Goal: Information Seeking & Learning: Understand process/instructions

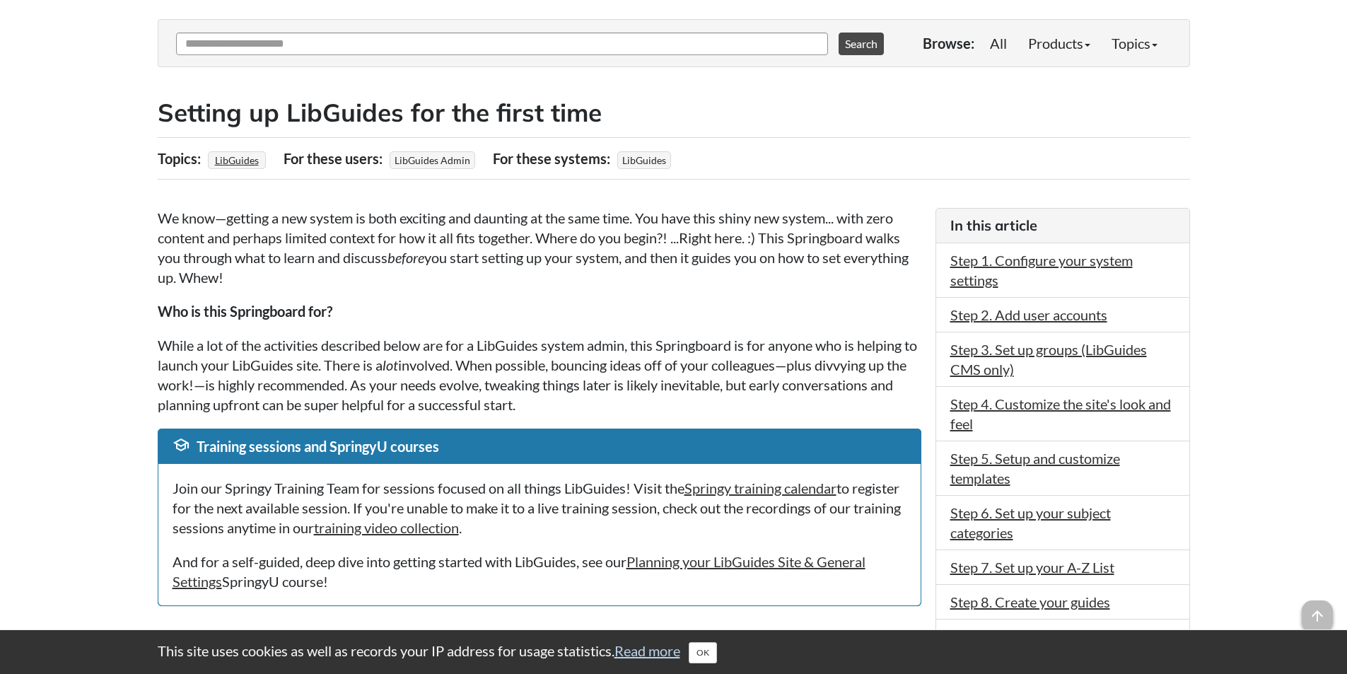
scroll to position [212, 0]
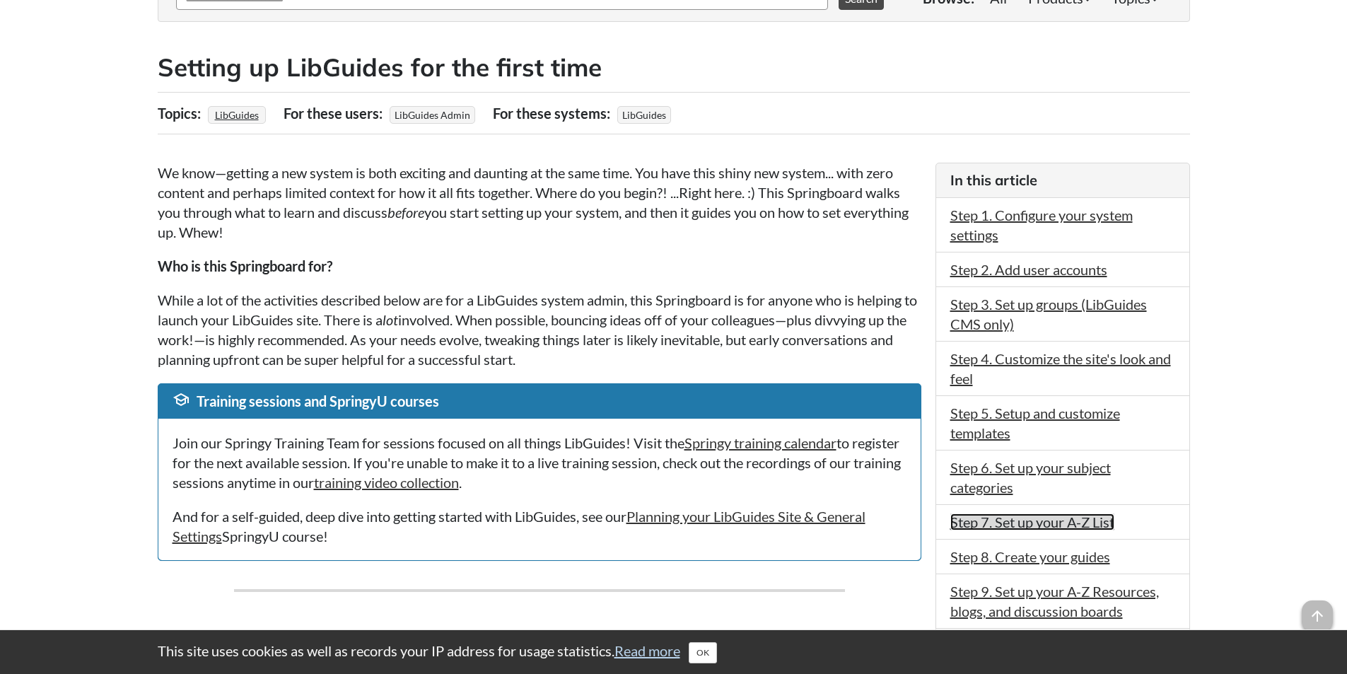
click at [1045, 523] on link "Step 7. Set up your A-Z List" at bounding box center [1032, 521] width 164 height 17
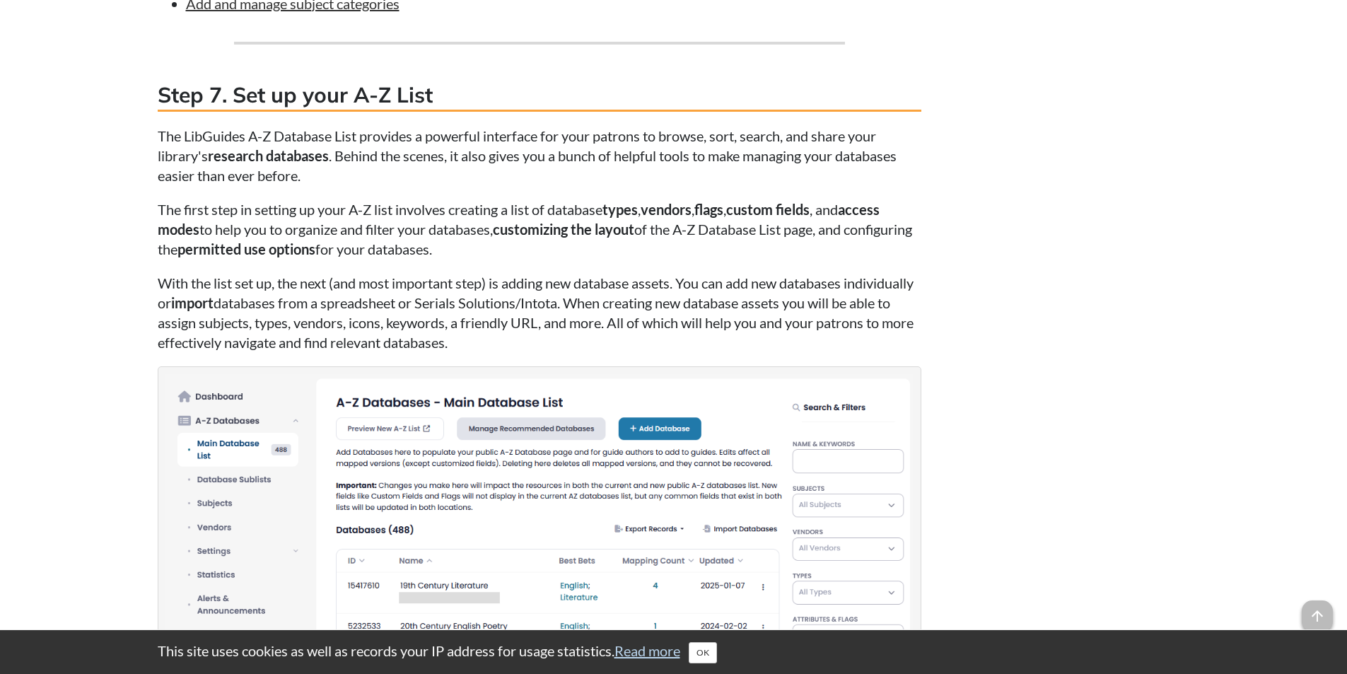
scroll to position [4358, 0]
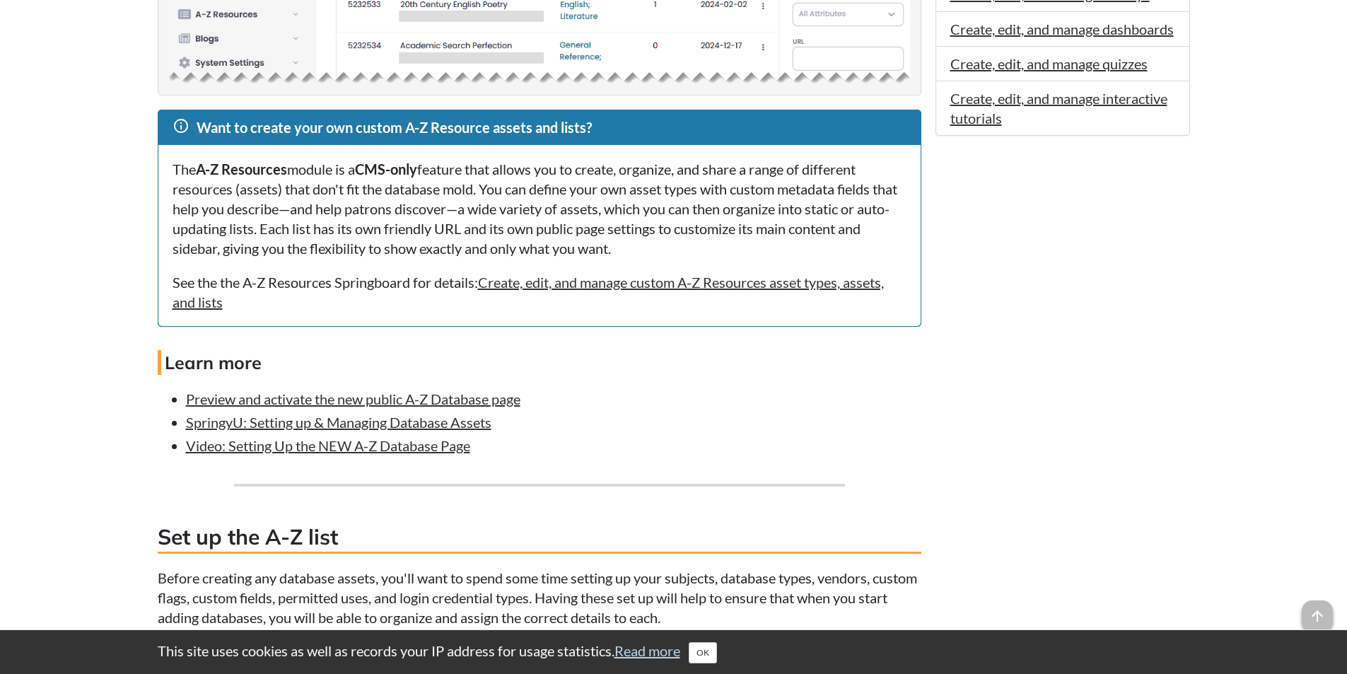
scroll to position [1061, 0]
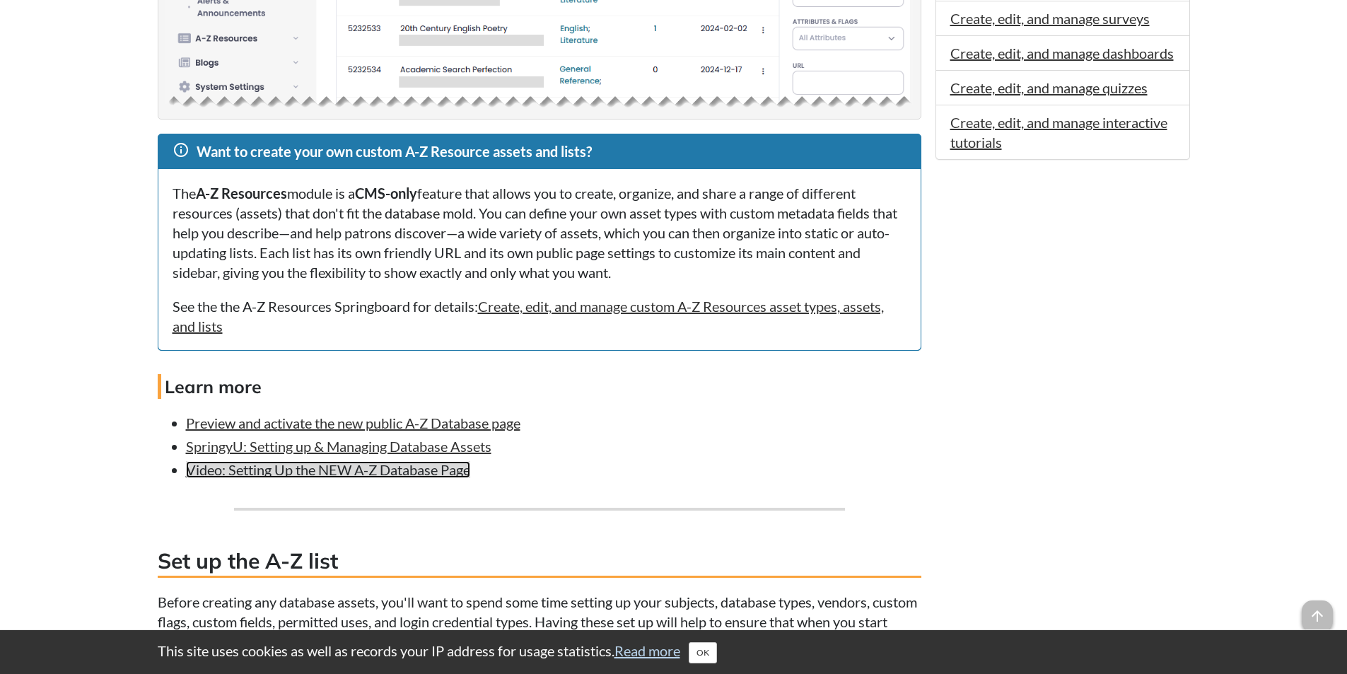
click at [445, 473] on link "Video: Setting Up the NEW A-Z Database Page" at bounding box center [328, 469] width 284 height 17
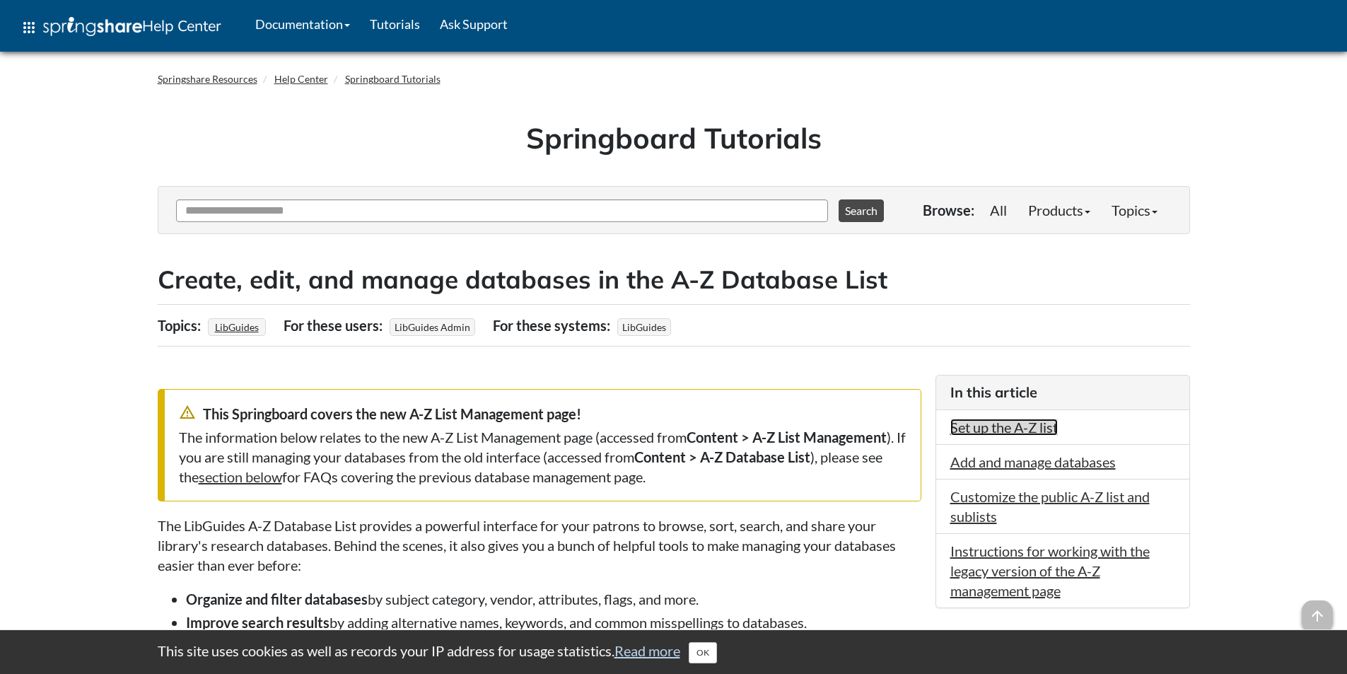
click at [1048, 422] on link "Set up the A-Z list" at bounding box center [1003, 427] width 107 height 17
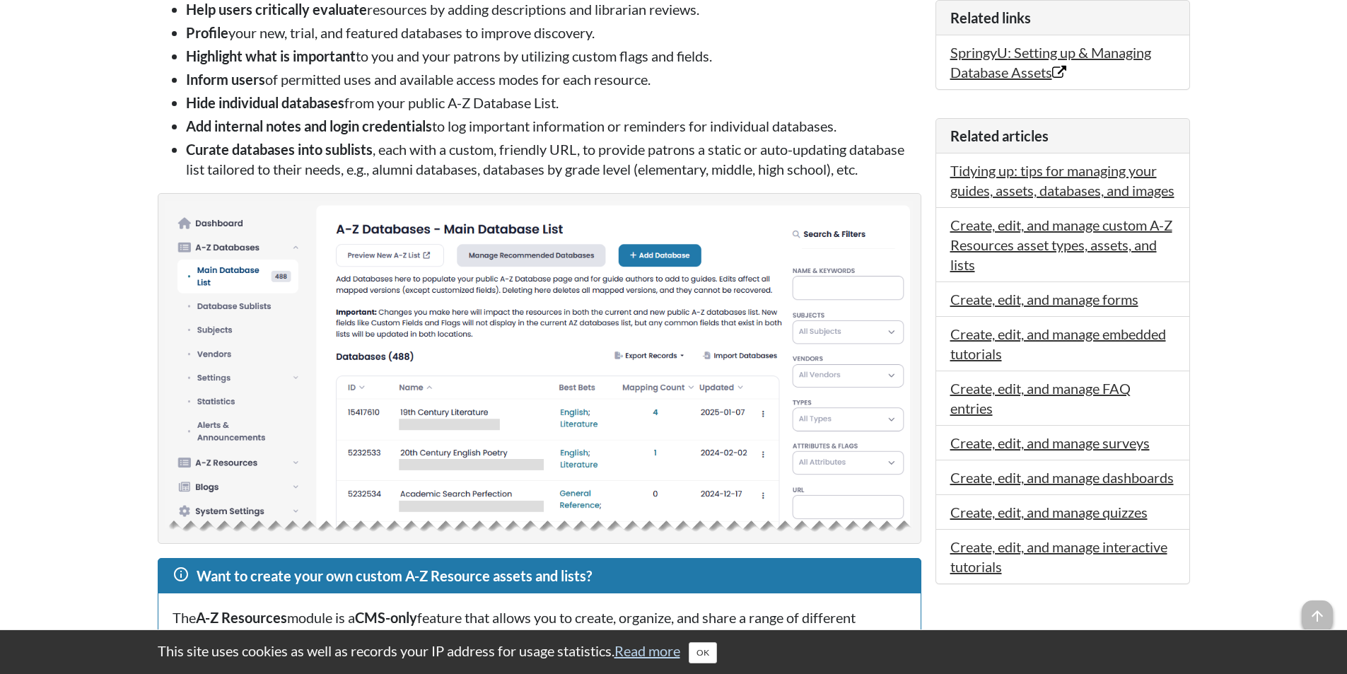
scroll to position [707, 0]
